Goal: Check status: Check status

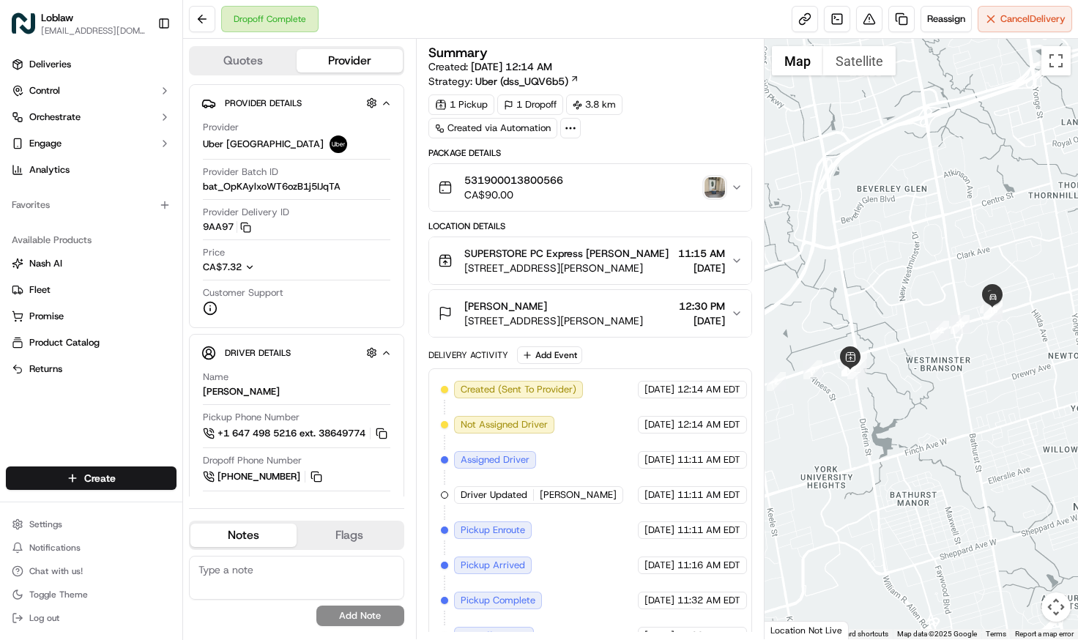
click at [707, 190] on img "button" at bounding box center [714, 187] width 20 height 20
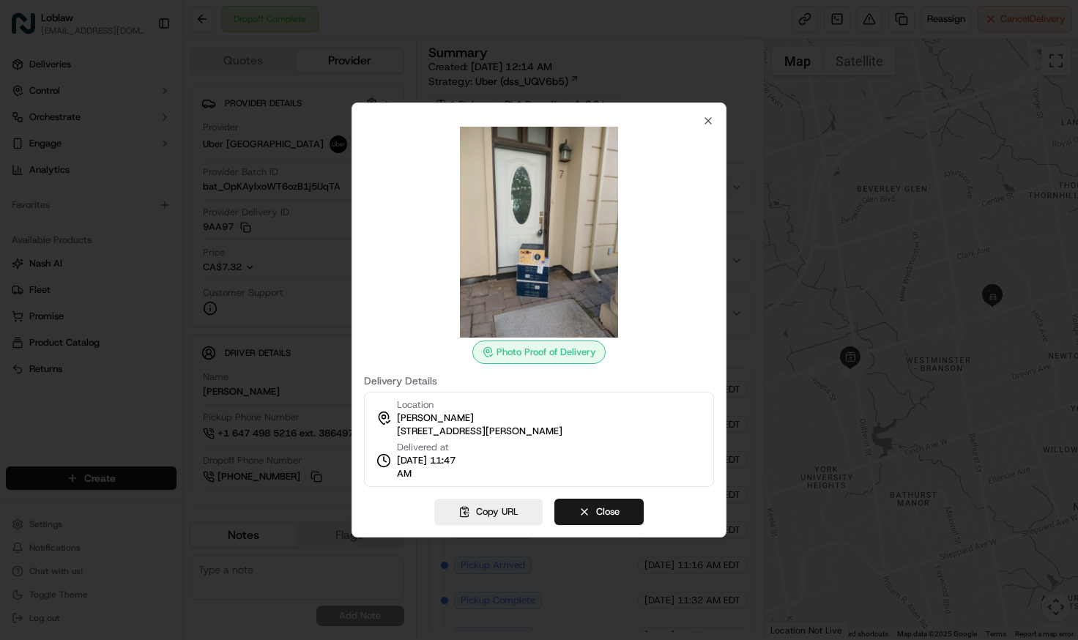
drag, startPoint x: 399, startPoint y: 447, endPoint x: 440, endPoint y: 476, distance: 50.4
click at [440, 476] on div "Delivered at [DATE] 11:47 AM" at bounding box center [430, 461] width 67 height 40
copy div "Delivered at [DATE] 11:47 AM"
click at [705, 119] on icon "button" at bounding box center [708, 121] width 12 height 12
